Goal: Task Accomplishment & Management: Manage account settings

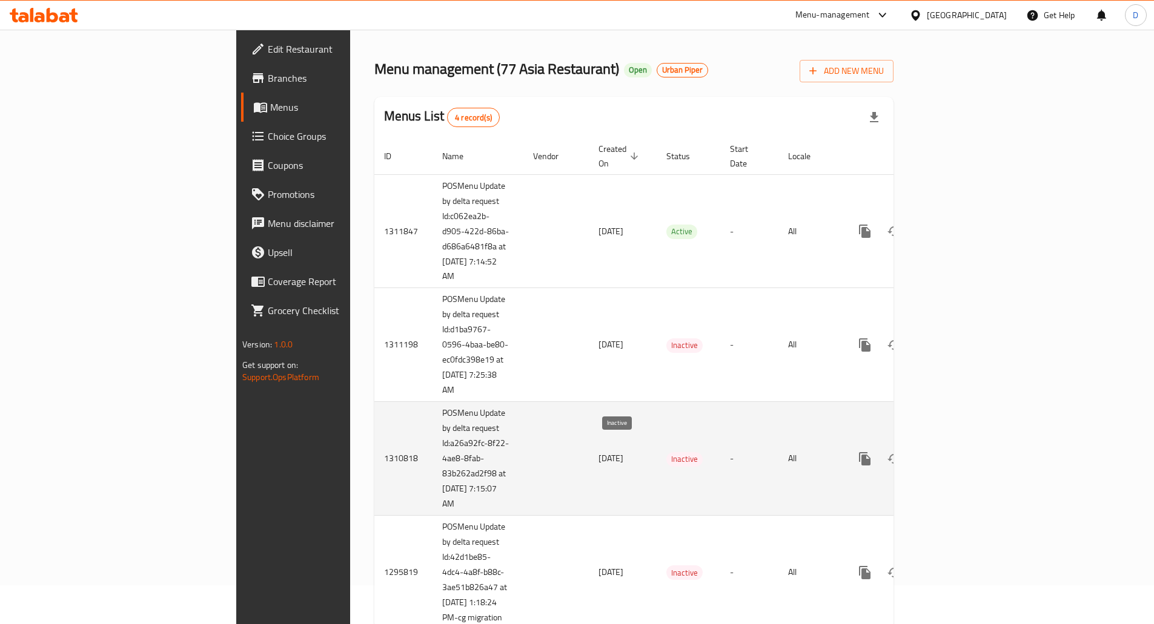
scroll to position [65, 0]
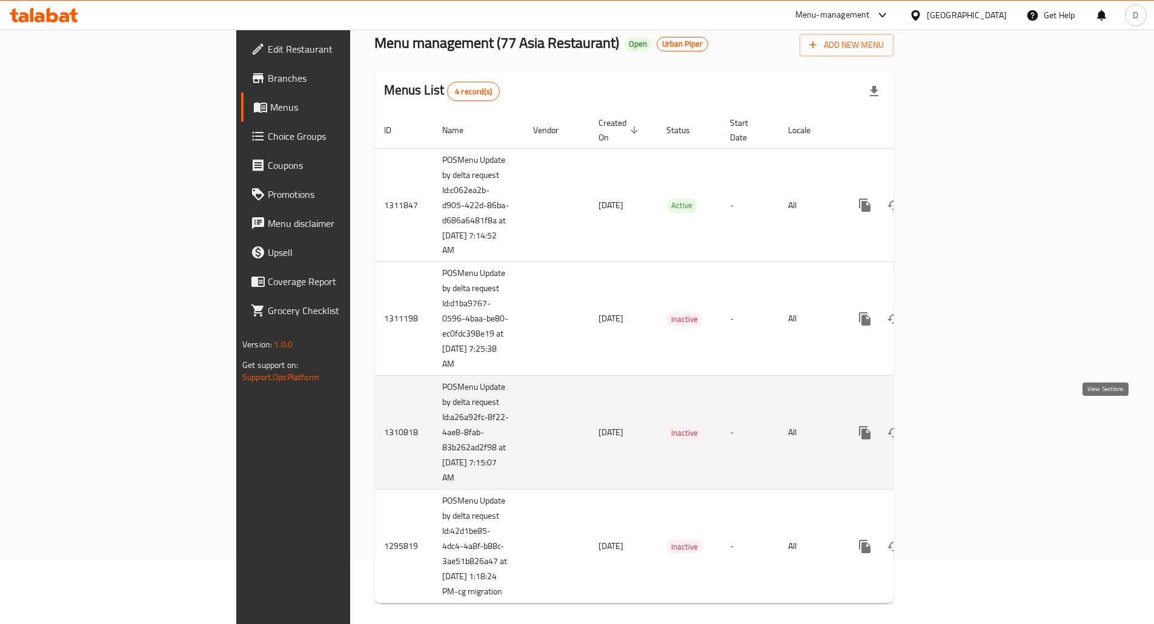
click at [959, 426] on icon "enhanced table" at bounding box center [952, 433] width 15 height 15
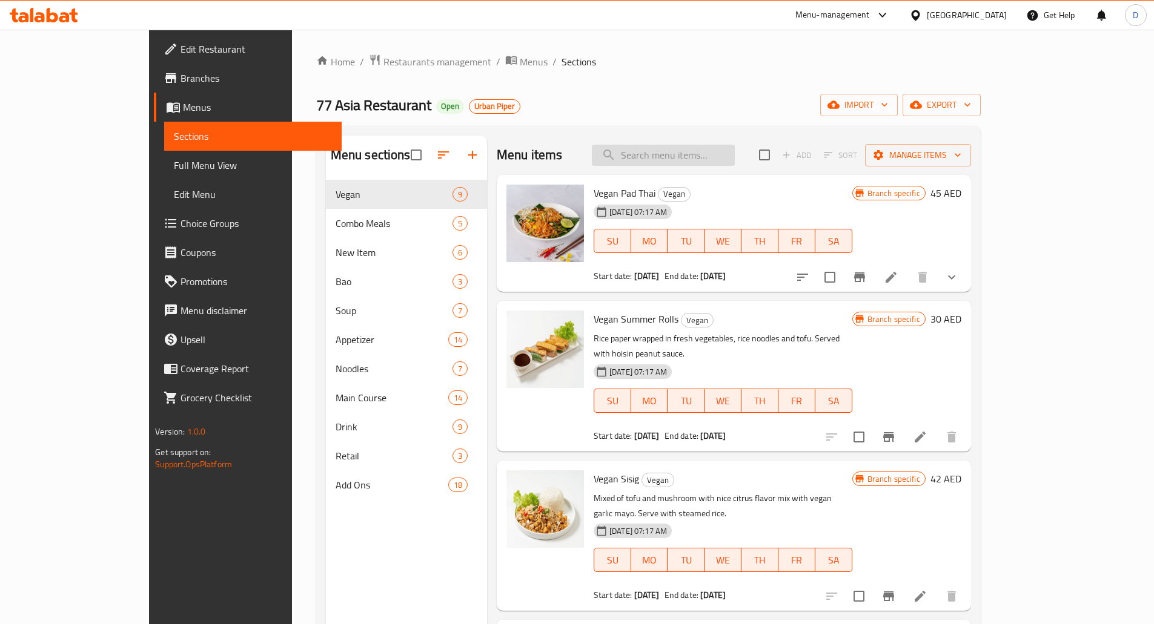
click at [686, 154] on input "search" at bounding box center [663, 155] width 143 height 21
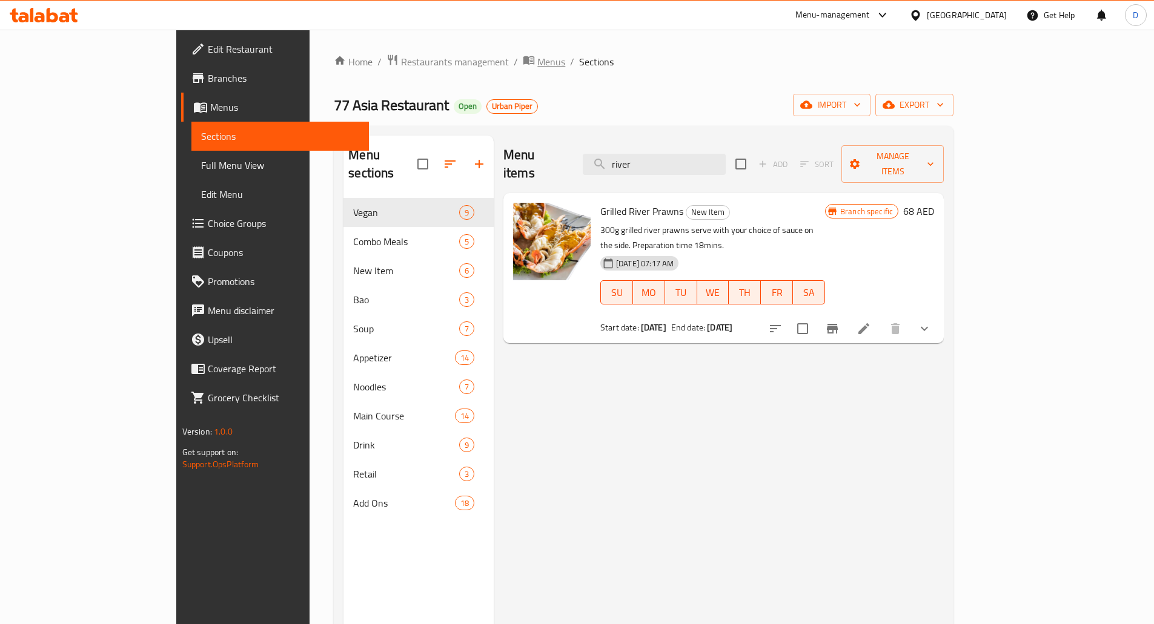
type input "river"
click at [523, 61] on span "breadcrumb" at bounding box center [530, 62] width 15 height 16
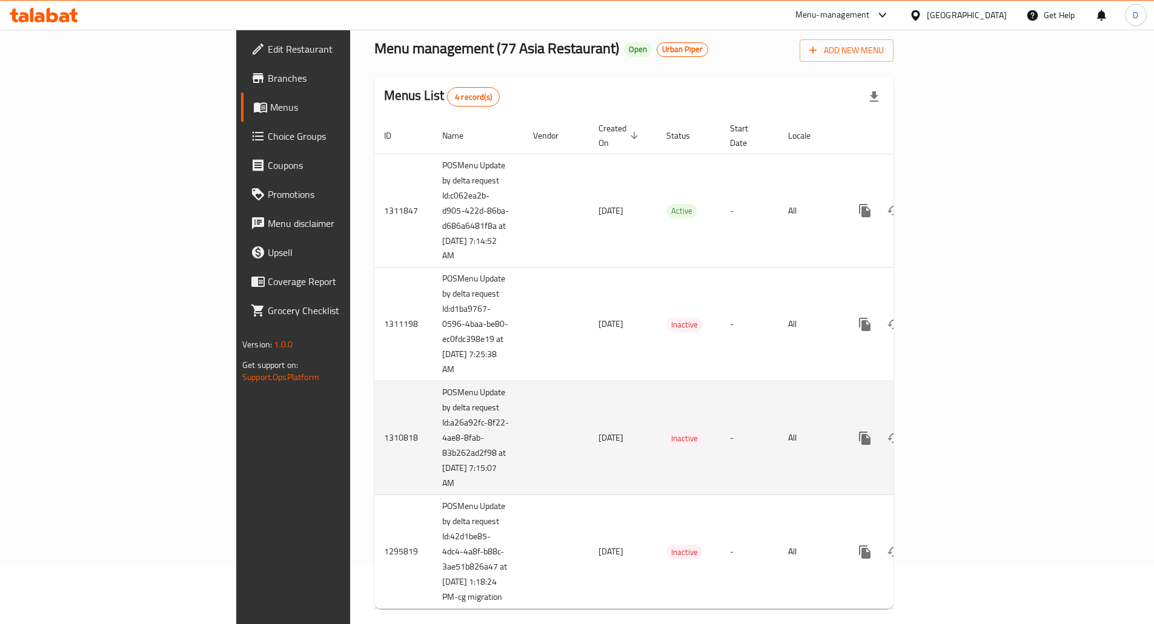
scroll to position [65, 0]
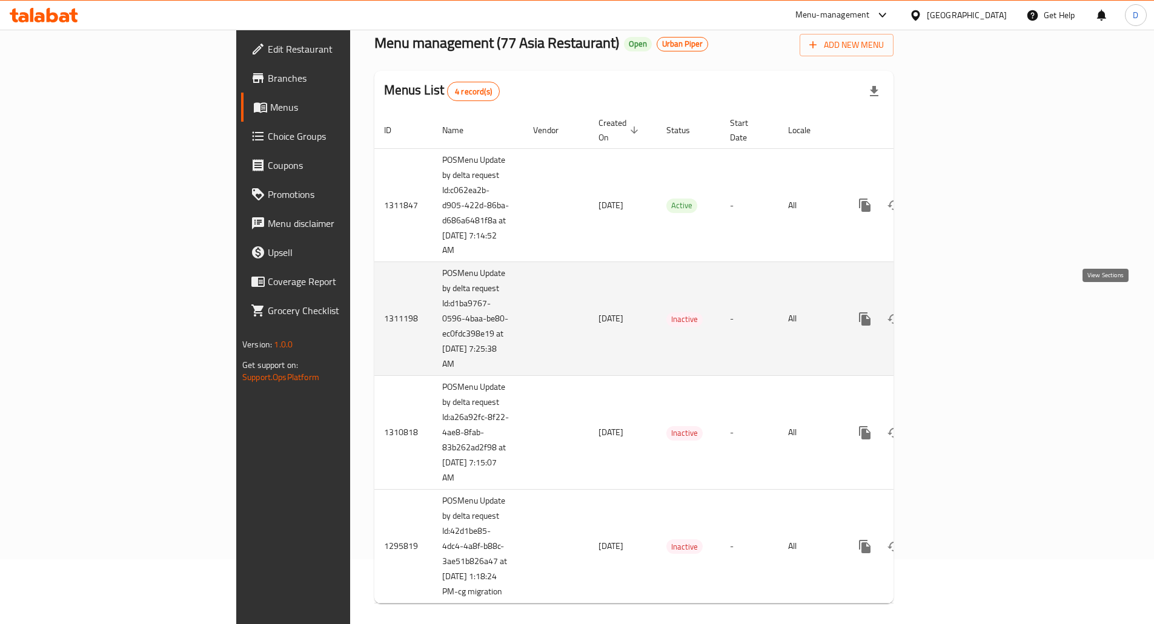
click at [958, 314] on icon "enhanced table" at bounding box center [952, 319] width 11 height 11
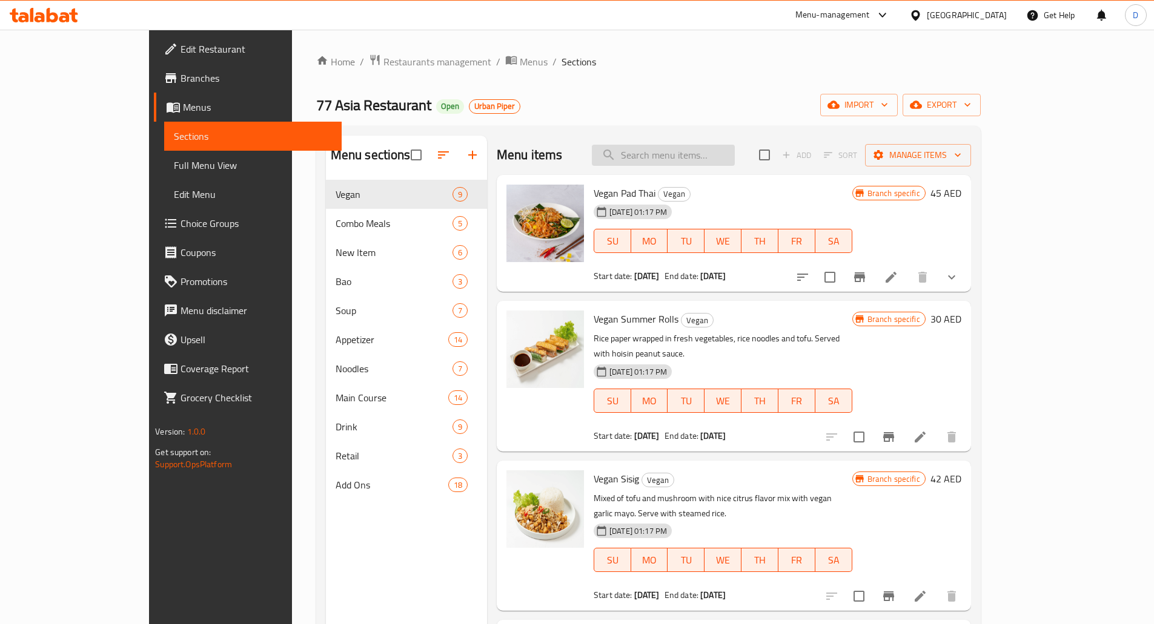
click at [700, 157] on input "search" at bounding box center [663, 155] width 143 height 21
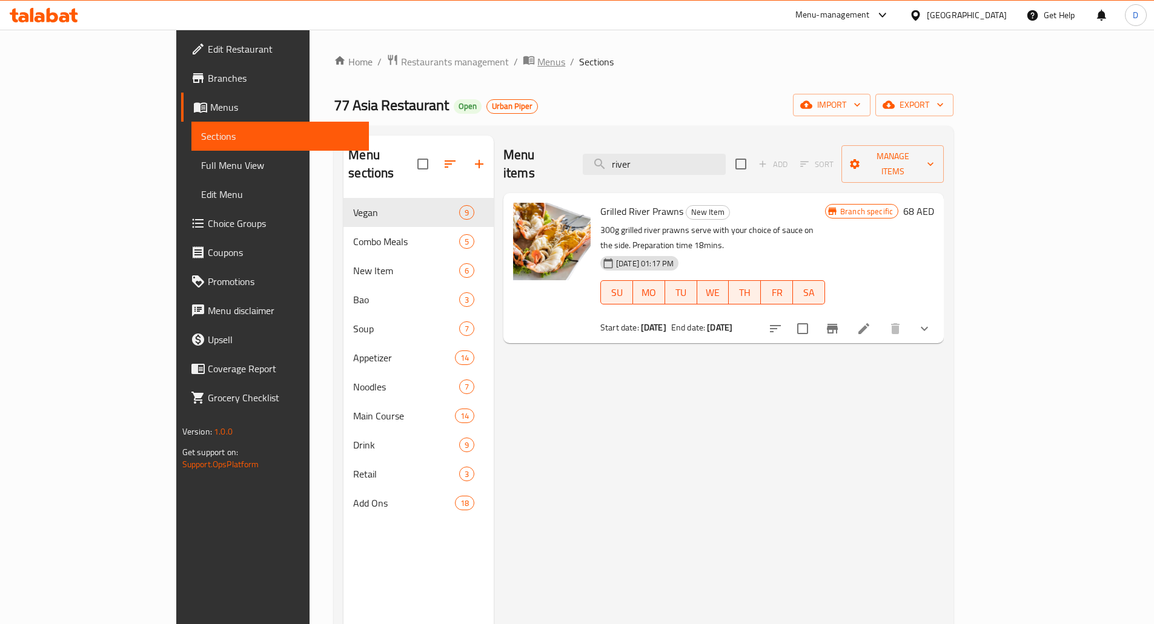
type input "river"
click at [537, 63] on span "Menus" at bounding box center [551, 62] width 28 height 15
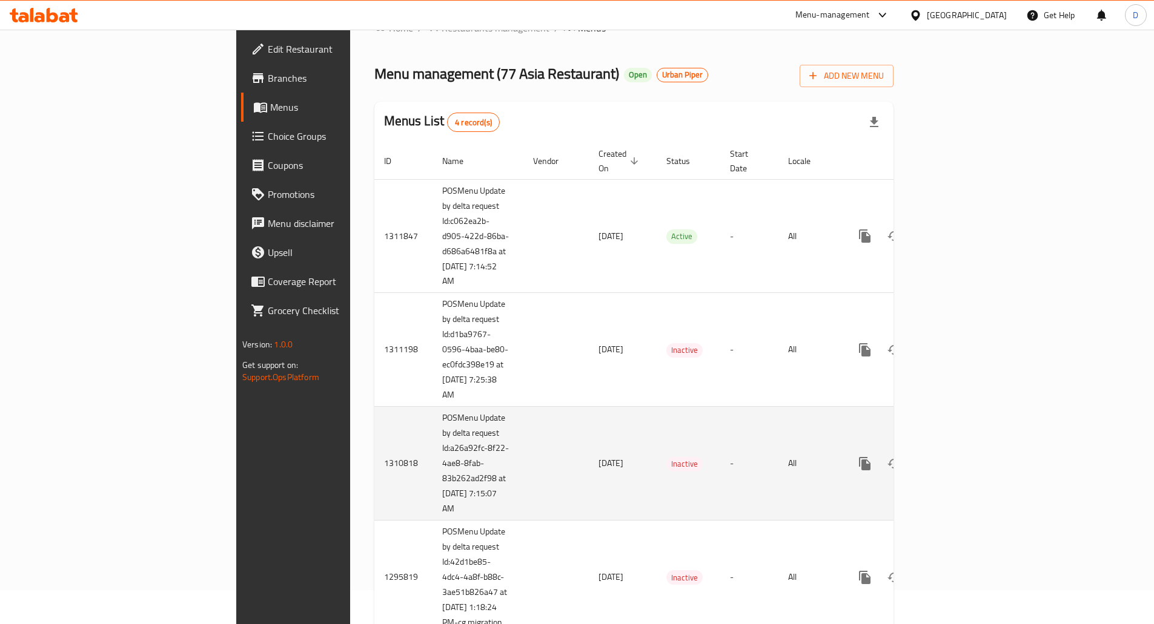
scroll to position [65, 0]
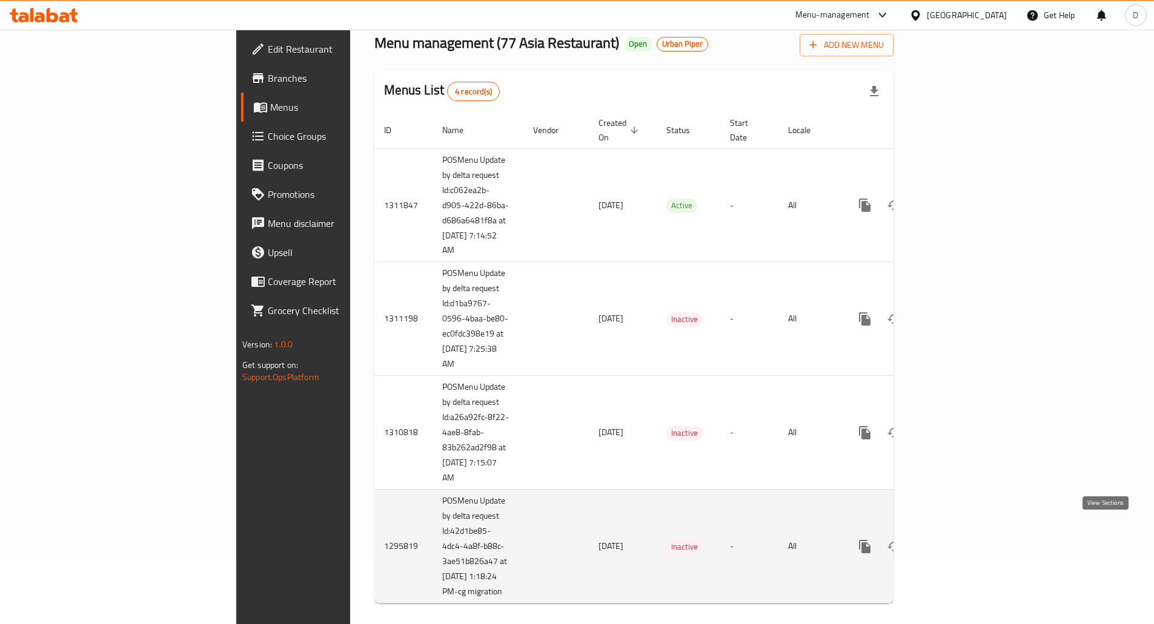
click at [959, 540] on icon "enhanced table" at bounding box center [952, 547] width 15 height 15
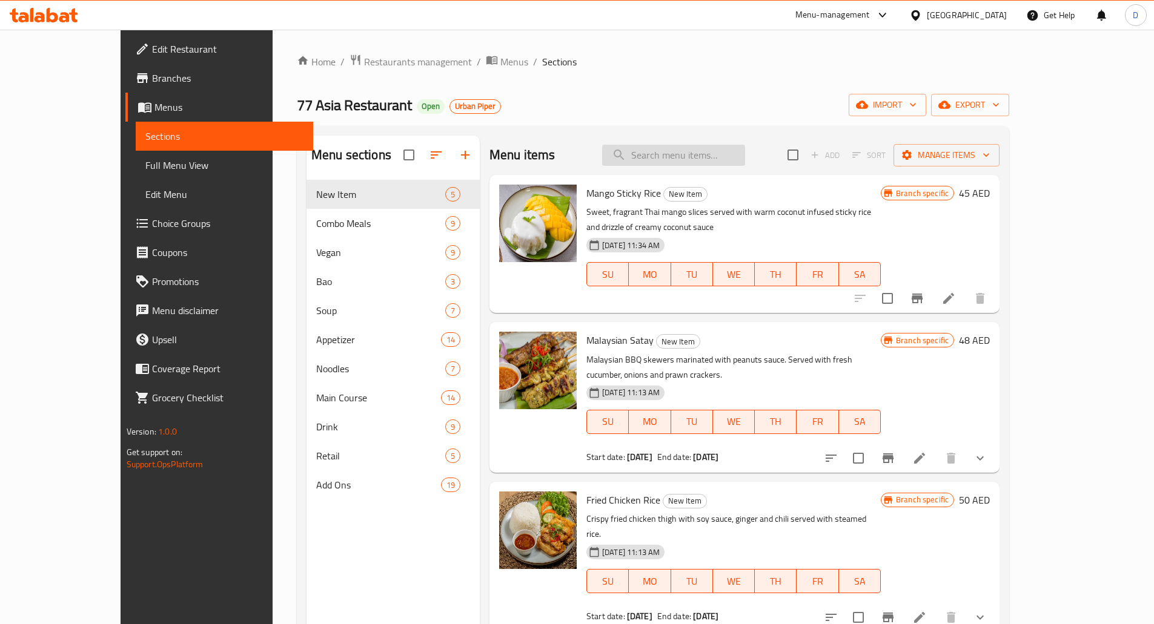
click at [681, 156] on input "search" at bounding box center [673, 155] width 143 height 21
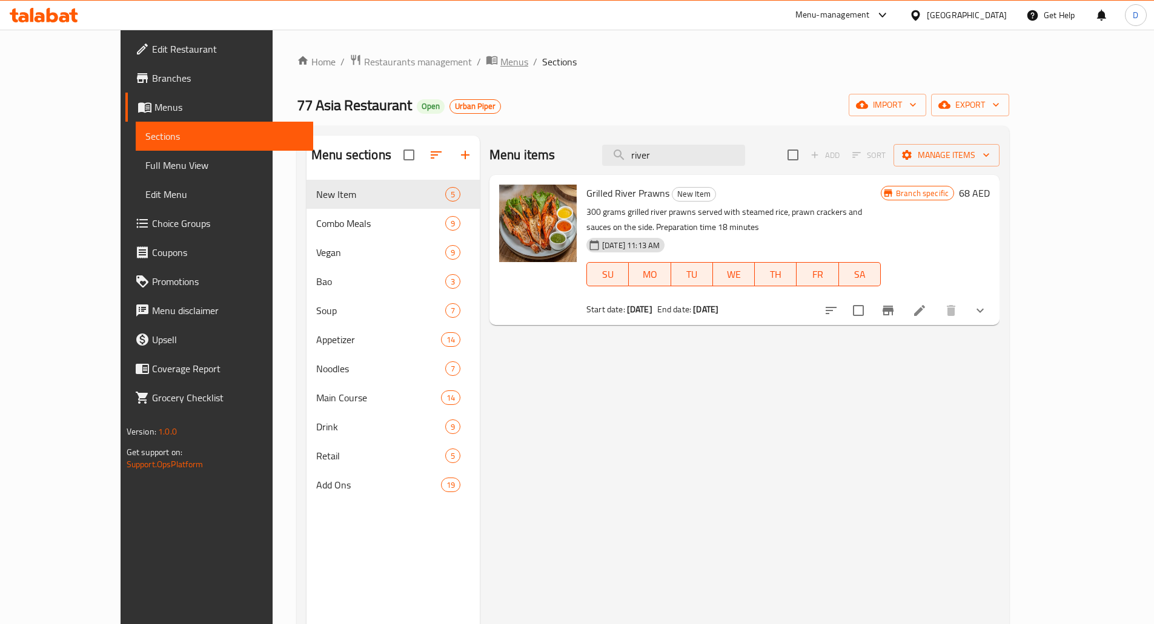
type input "river"
click at [500, 64] on span "Menus" at bounding box center [514, 62] width 28 height 15
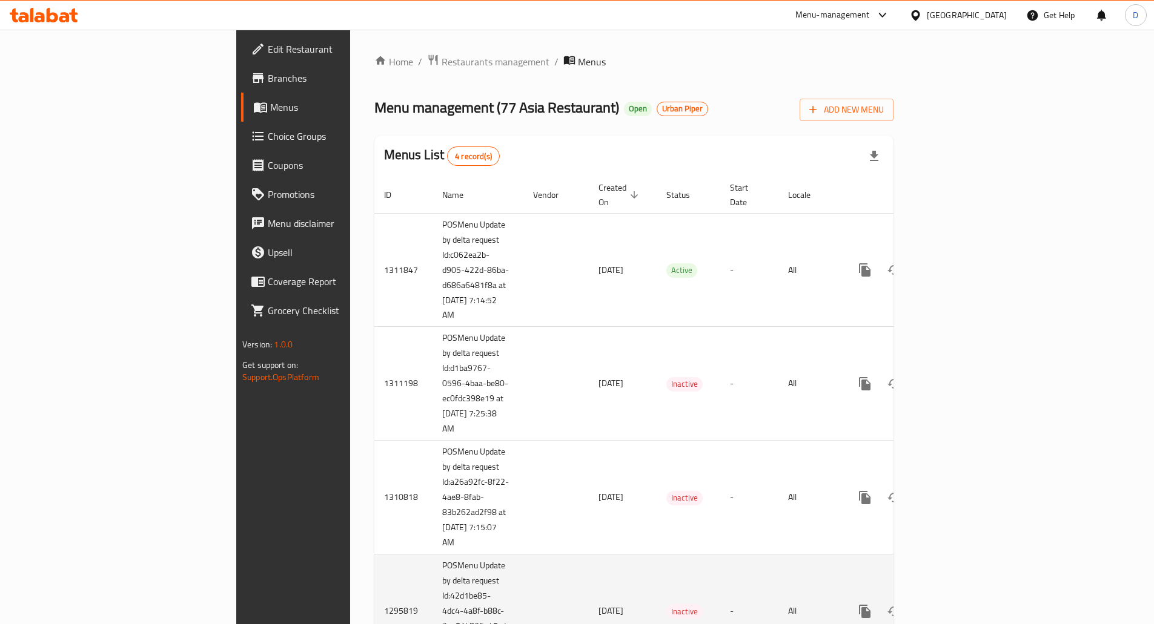
scroll to position [65, 0]
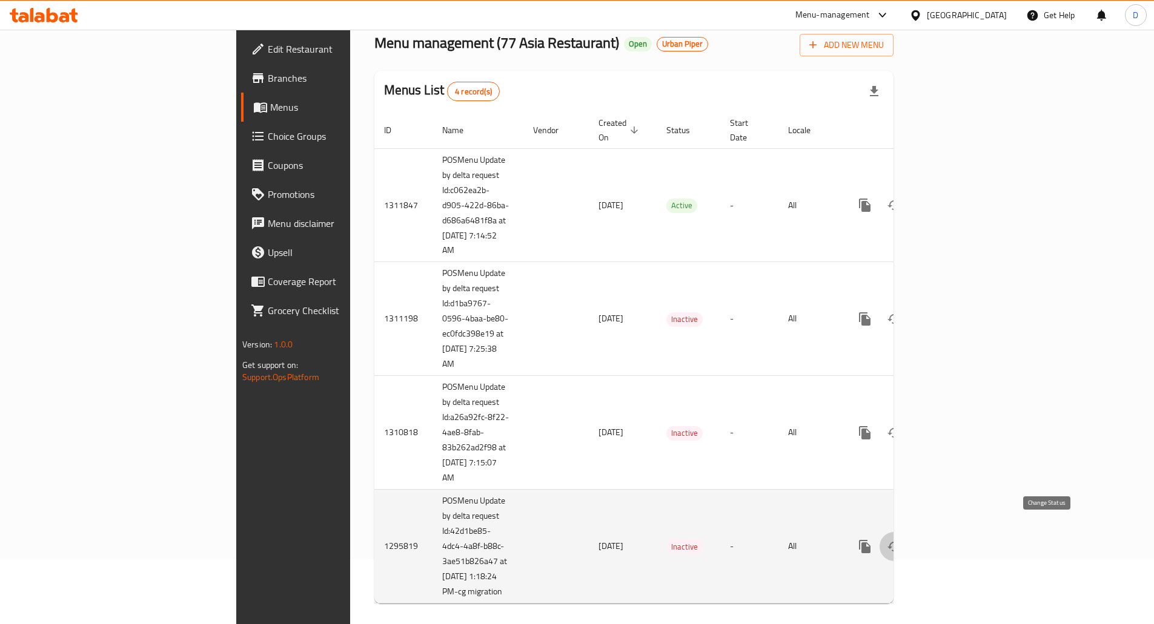
click at [901, 540] on icon "enhanced table" at bounding box center [894, 547] width 15 height 15
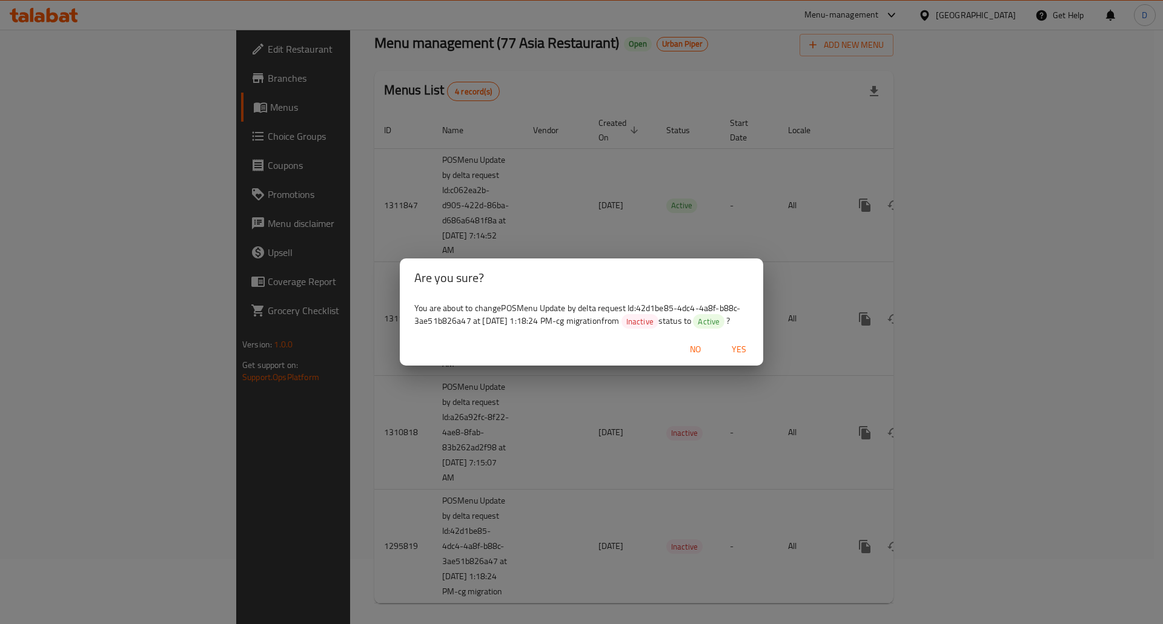
click at [744, 342] on span "Yes" at bounding box center [738, 349] width 29 height 15
